Goal: Transaction & Acquisition: Purchase product/service

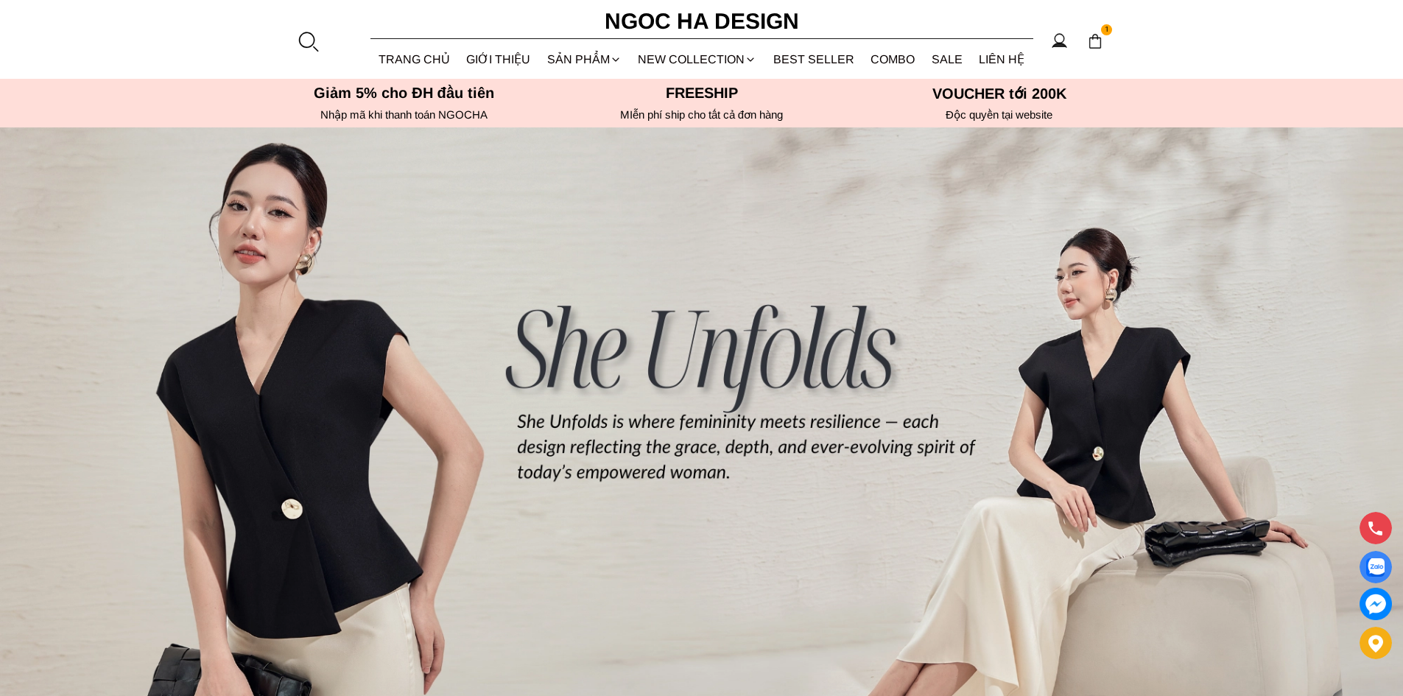
click at [302, 40] on div at bounding box center [308, 41] width 22 height 22
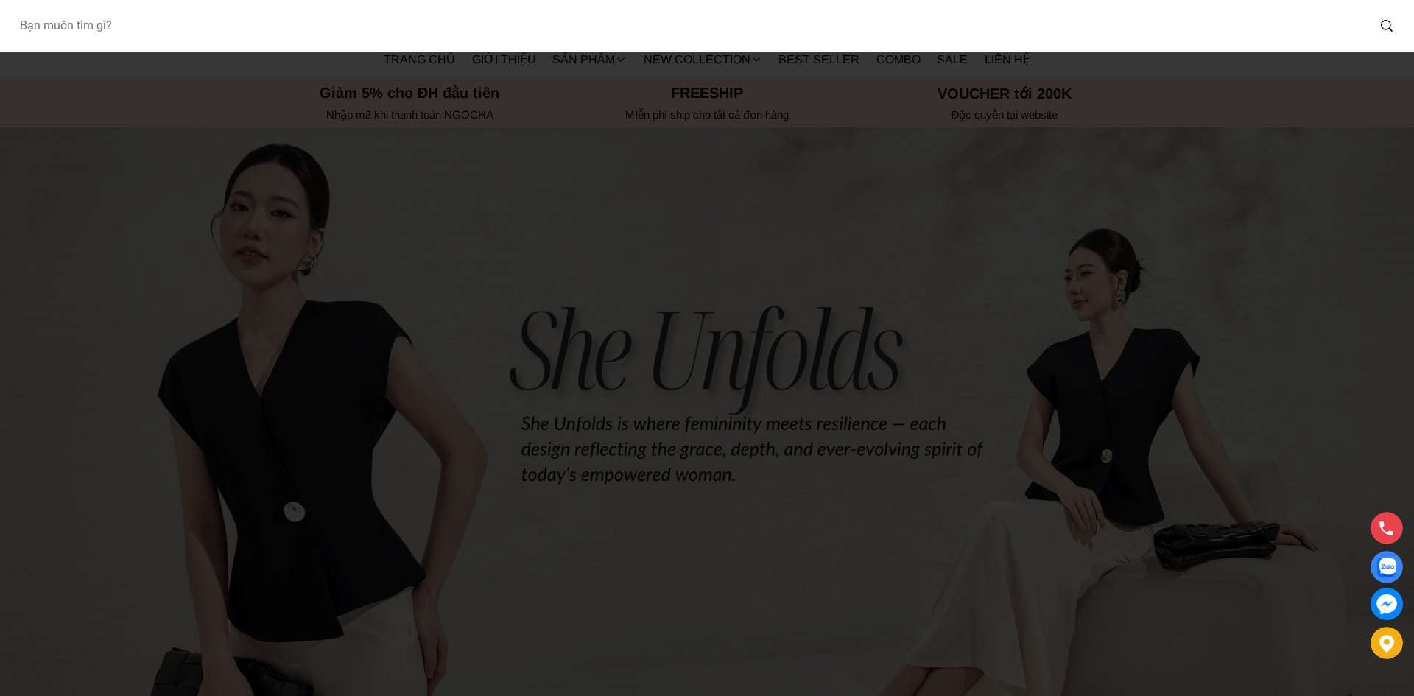
click at [345, 38] on input "Input search Bạn muốn tìm gì?" at bounding box center [687, 26] width 1360 height 34
type input "A1074"
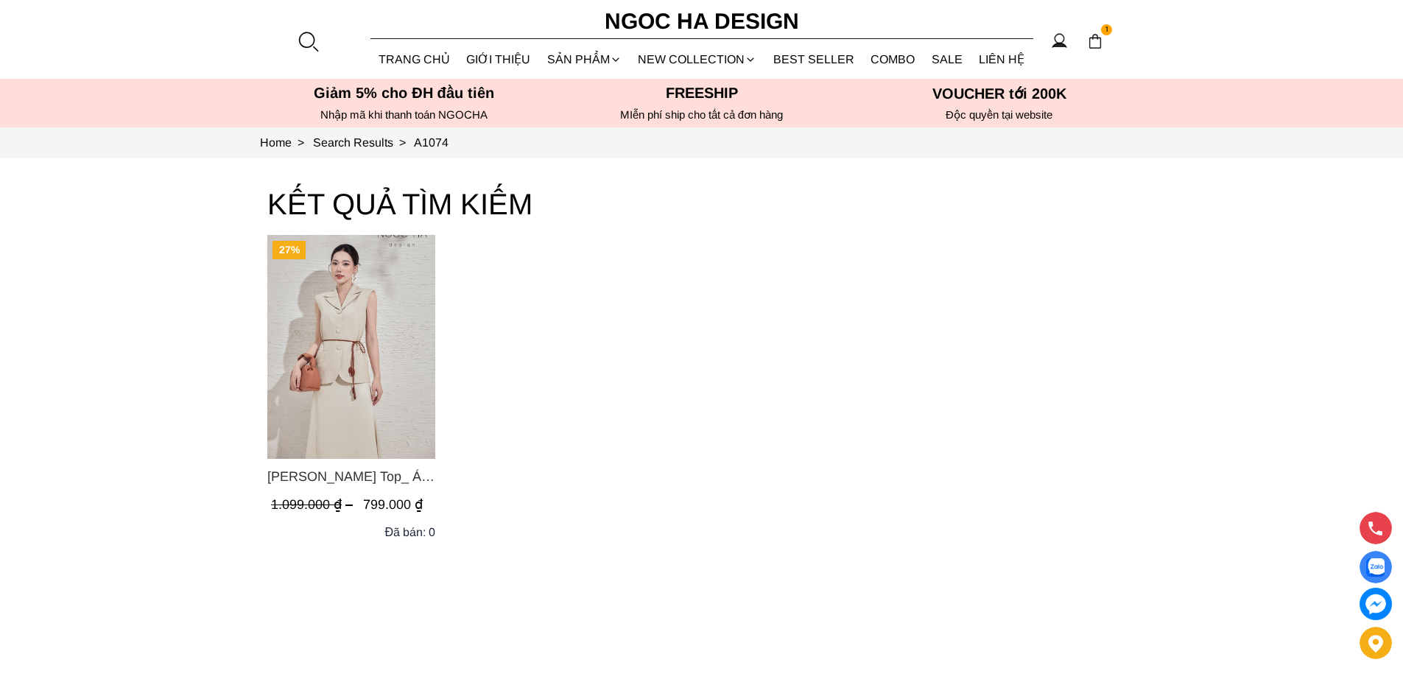
click at [346, 410] on img "Product image - Audrey Top_ Áo Vest Linen Dáng Suông A1074" at bounding box center [351, 347] width 168 height 224
